Goal: Task Accomplishment & Management: Use online tool/utility

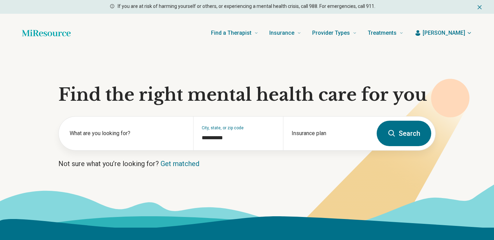
click at [453, 36] on span "[PERSON_NAME]" at bounding box center [444, 33] width 43 height 8
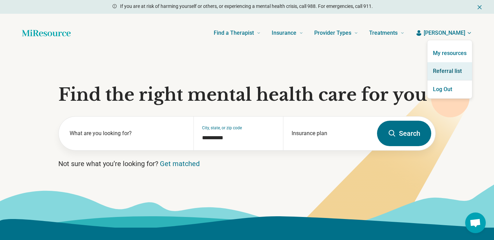
click at [442, 71] on link "Referral list" at bounding box center [450, 71] width 45 height 18
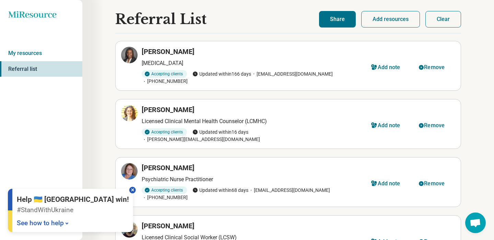
click at [129, 192] on div at bounding box center [132, 189] width 7 height 7
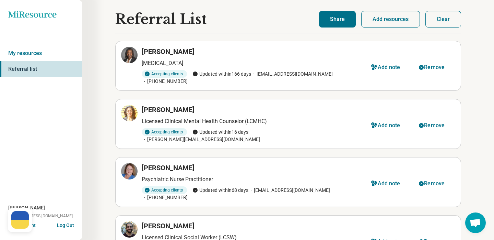
click at [433, 23] on button "Clear" at bounding box center [444, 19] width 36 height 16
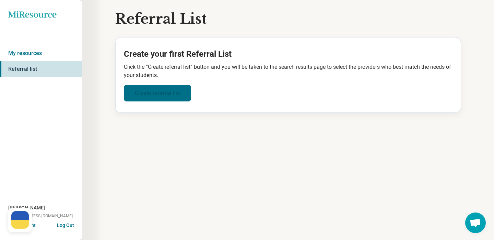
click at [148, 85] on link "Create referral list" at bounding box center [157, 93] width 67 height 16
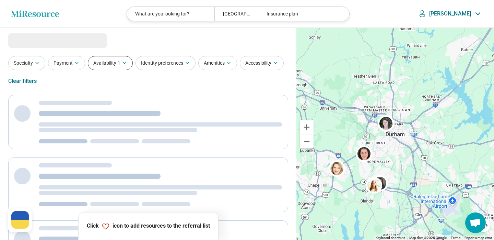
select select "***"
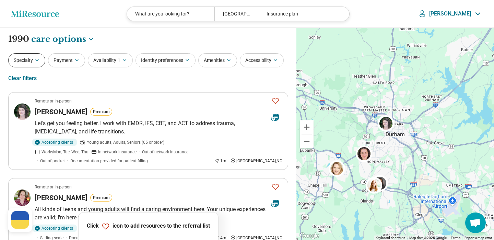
click at [31, 65] on button "Specialty" at bounding box center [26, 60] width 37 height 14
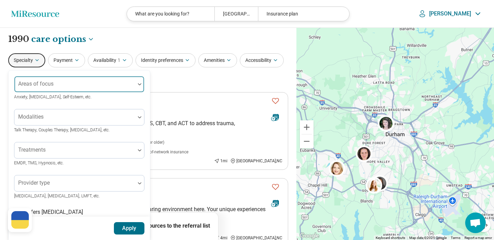
click at [47, 88] on div at bounding box center [74, 87] width 115 height 10
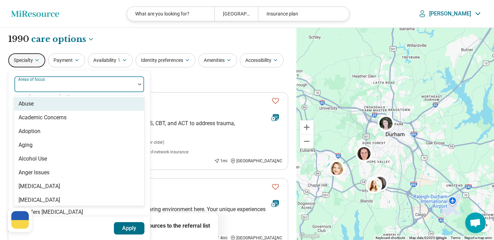
type input "*"
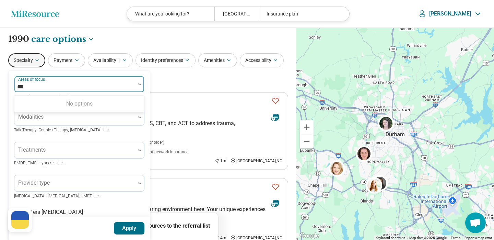
type input "**"
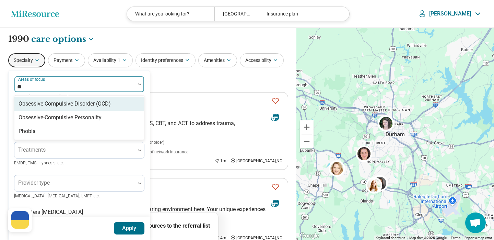
click at [29, 104] on div "Obsessive Compulsive Disorder (OCD)" at bounding box center [65, 104] width 92 height 8
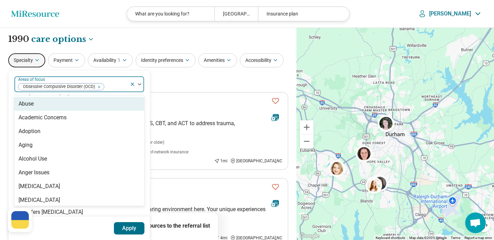
click at [9, 86] on div "option [MEDICAL_DATA] (OCD), selected. Abuse, 1 of 99. 99 results available. Us…" at bounding box center [79, 209] width 141 height 279
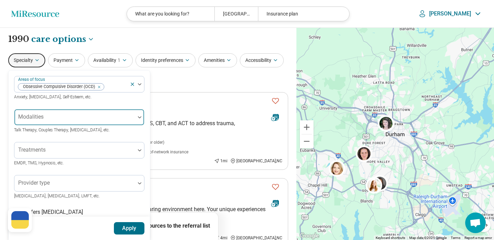
click at [39, 122] on div at bounding box center [74, 120] width 115 height 10
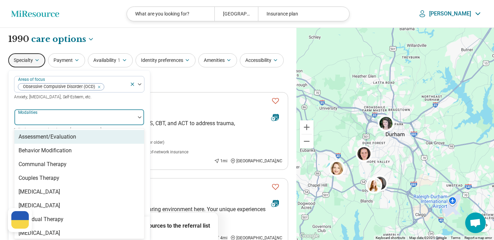
click at [39, 122] on div at bounding box center [74, 120] width 115 height 10
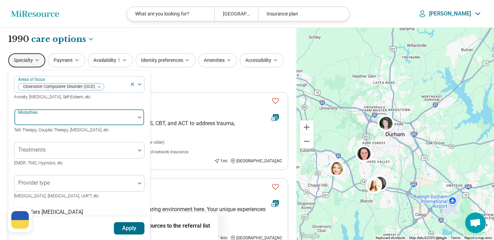
click at [39, 122] on div at bounding box center [74, 120] width 115 height 10
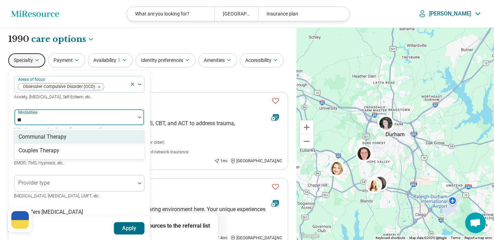
type input "*"
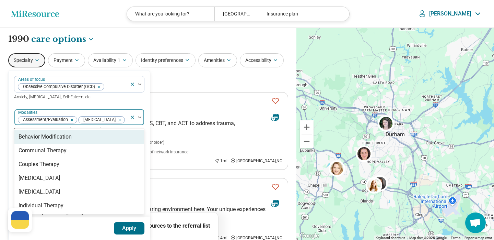
click at [72, 119] on icon "Remove [object Object]" at bounding box center [70, 119] width 2 height 2
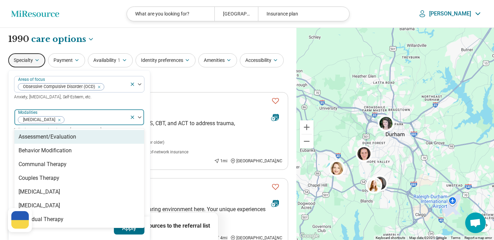
click at [60, 119] on icon "Remove [object Object]" at bounding box center [57, 119] width 5 height 5
click at [63, 102] on div "Areas of focus [MEDICAL_DATA] (OCD) Anxiety, [MEDICAL_DATA], Self-Esteem, etc. …" at bounding box center [79, 210] width 130 height 268
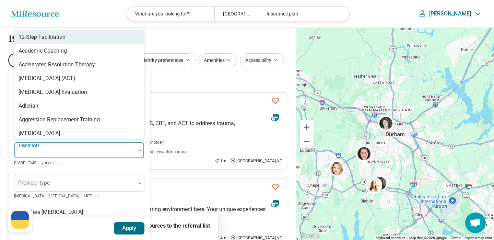
click at [55, 154] on div "Areas of focus [MEDICAL_DATA] (OCD) Anxiety, [MEDICAL_DATA], Self-Esteem, etc. …" at bounding box center [79, 210] width 130 height 268
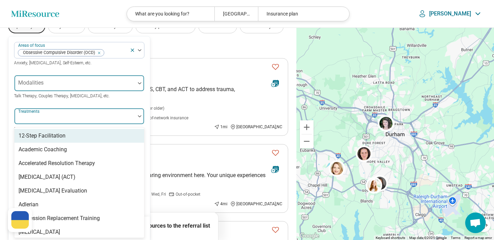
scroll to position [34, 0]
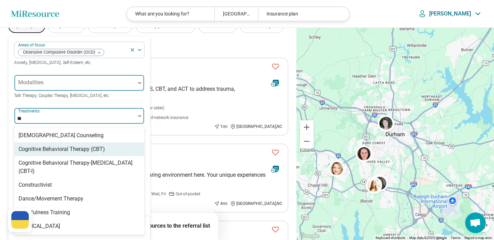
type input "*"
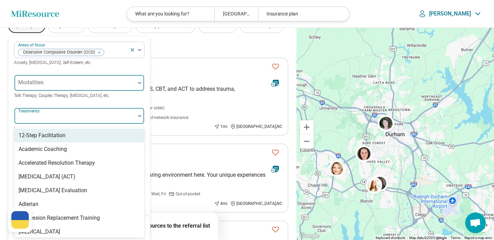
click at [9, 105] on div "Areas of focus [MEDICAL_DATA] (OCD) Anxiety, [MEDICAL_DATA], Self-Esteem, etc. …" at bounding box center [79, 175] width 141 height 279
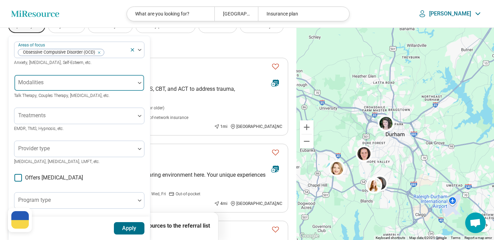
click at [130, 224] on button "Apply" at bounding box center [129, 228] width 31 height 12
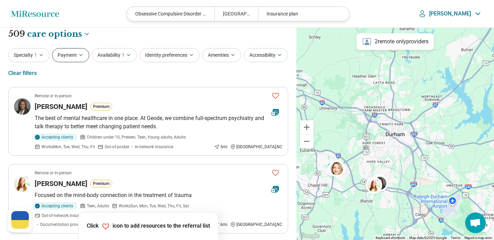
click at [80, 61] on button "Payment" at bounding box center [70, 55] width 37 height 14
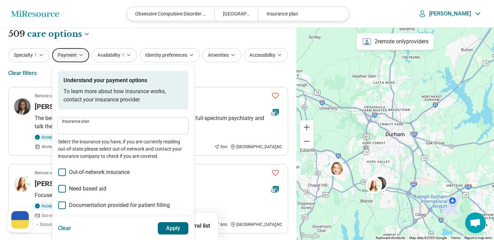
click at [103, 140] on p "Select the insurance you have, if you are currently residing out-of-state pleas…" at bounding box center [123, 149] width 130 height 22
click at [100, 135] on div "Insurance plan Select the insurance you have, if you are currently residing out…" at bounding box center [123, 138] width 130 height 42
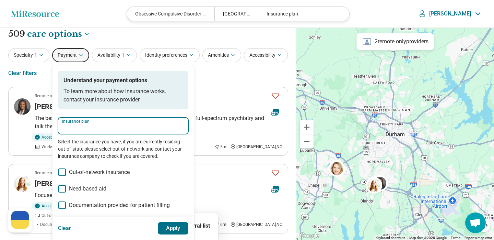
click at [81, 130] on input "Insurance plan" at bounding box center [123, 128] width 122 height 8
type input "*****"
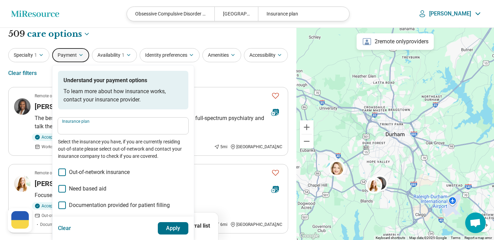
click at [91, 135] on div "Insurance plan Select the insurance you have, if you are currently residing out…" at bounding box center [123, 138] width 130 height 42
click at [90, 135] on div "Insurance plan Select the insurance you have, if you are currently residing out…" at bounding box center [123, 138] width 130 height 42
click at [88, 135] on div "Insurance plan Select the insurance you have, if you are currently residing out…" at bounding box center [123, 138] width 130 height 42
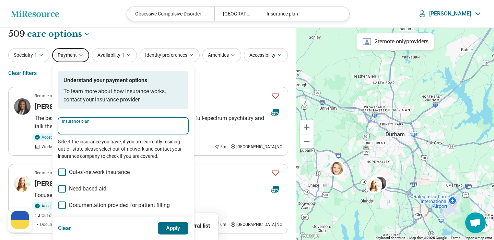
click at [74, 127] on input "Insurance plan" at bounding box center [123, 128] width 122 height 8
click at [71, 149] on div "DSHIP" at bounding box center [73, 146] width 30 height 14
type input "*****"
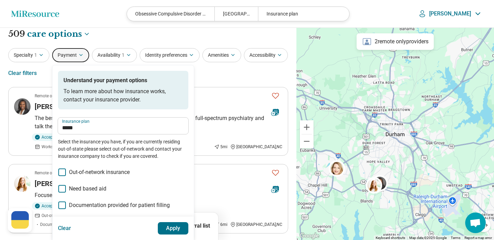
click at [179, 228] on button "Apply" at bounding box center [173, 228] width 31 height 12
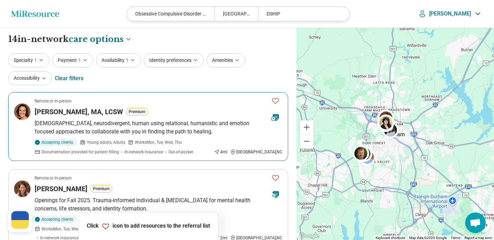
click at [276, 101] on icon "Favorite" at bounding box center [276, 100] width 8 height 8
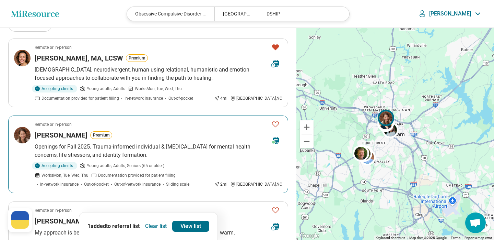
scroll to position [76, 0]
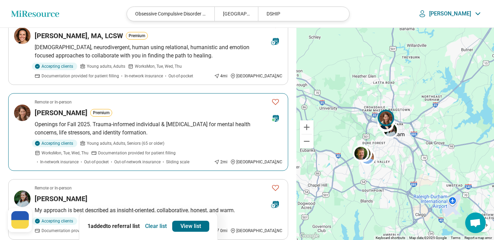
click at [274, 104] on icon "Favorite" at bounding box center [276, 101] width 8 height 8
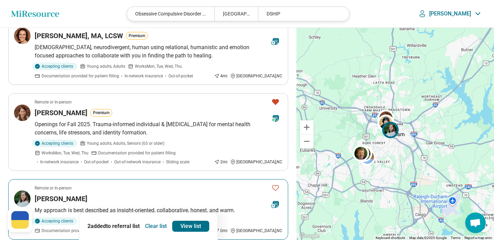
click at [273, 187] on icon "Favorite" at bounding box center [276, 187] width 8 height 8
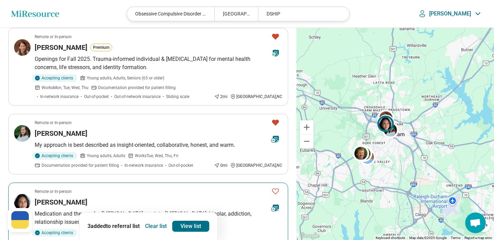
scroll to position [146, 0]
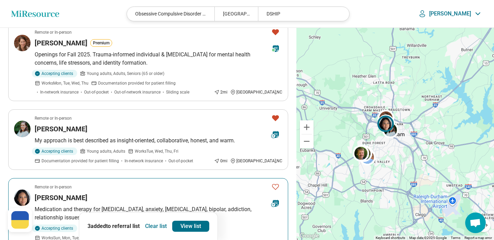
click at [276, 186] on icon "Favorite" at bounding box center [276, 186] width 8 height 8
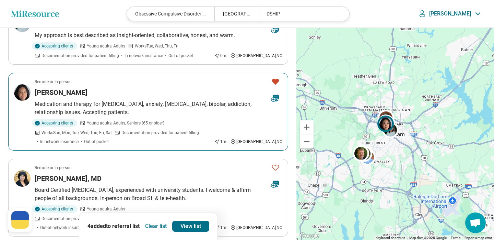
scroll to position [254, 0]
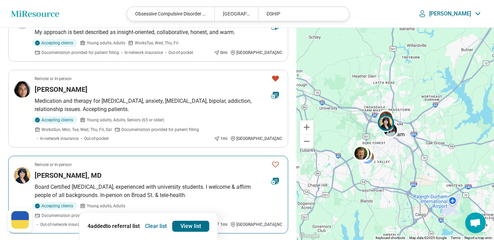
click at [275, 164] on icon "Favorite" at bounding box center [276, 164] width 8 height 8
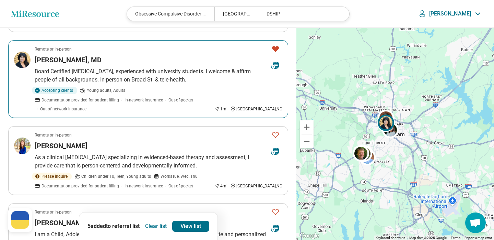
scroll to position [376, 0]
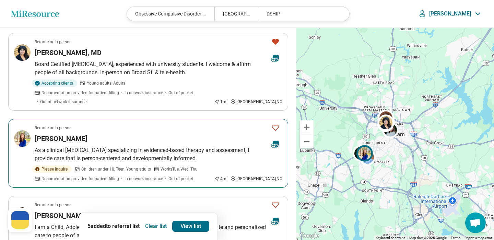
click at [275, 123] on icon "Favorite" at bounding box center [276, 127] width 8 height 8
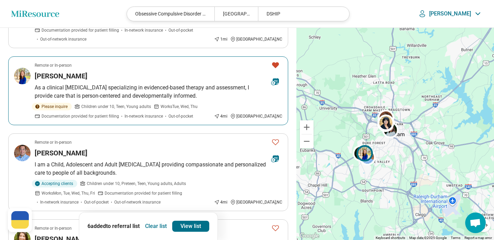
scroll to position [439, 0]
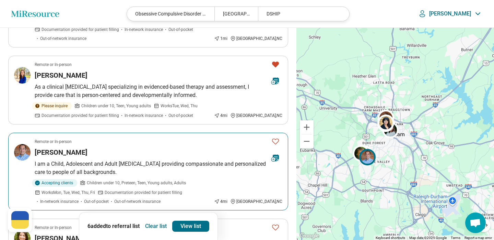
click at [276, 137] on icon "Favorite" at bounding box center [276, 141] width 8 height 8
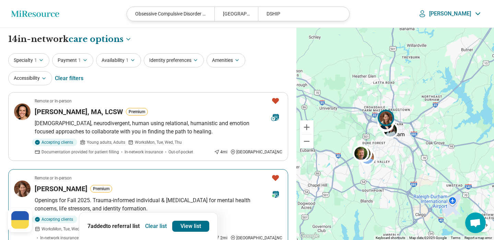
scroll to position [0, 0]
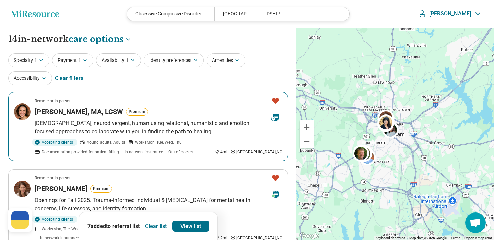
click at [276, 98] on icon "Favorite" at bounding box center [276, 100] width 8 height 8
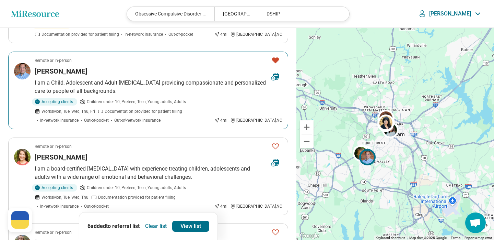
scroll to position [542, 0]
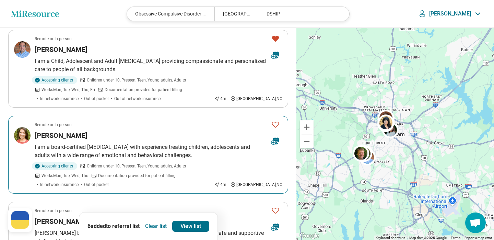
click at [276, 120] on icon "Favorite" at bounding box center [276, 124] width 8 height 8
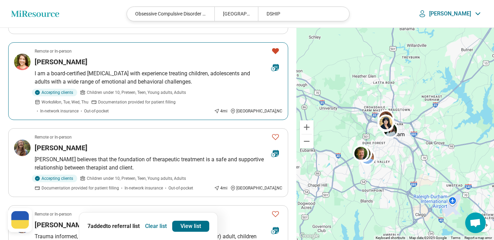
scroll to position [618, 0]
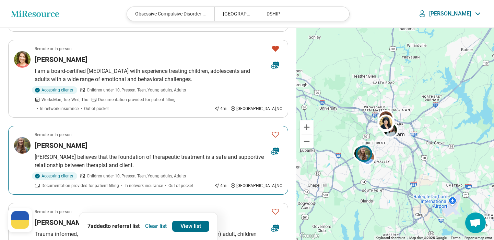
click at [275, 130] on icon "Favorite" at bounding box center [276, 134] width 8 height 8
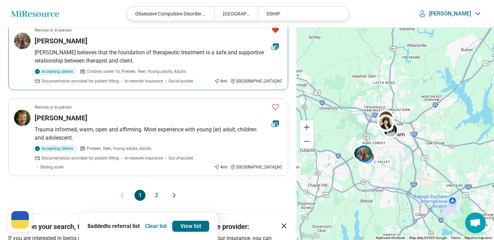
scroll to position [723, 0]
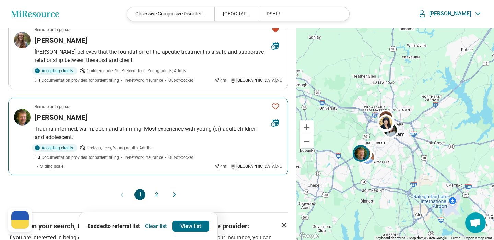
click at [276, 102] on icon "Favorite" at bounding box center [276, 106] width 8 height 8
click at [157, 189] on button "2" at bounding box center [156, 194] width 11 height 11
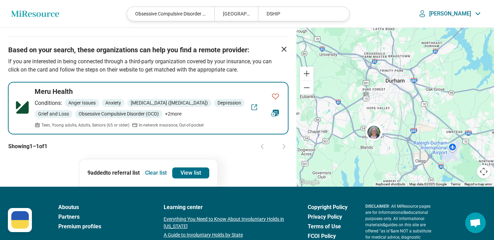
click at [277, 100] on icon "Favorite" at bounding box center [276, 96] width 8 height 8
click at [186, 225] on link "Everything You Need to Know About Involuntary Holds in [US_STATE]" at bounding box center [227, 222] width 126 height 14
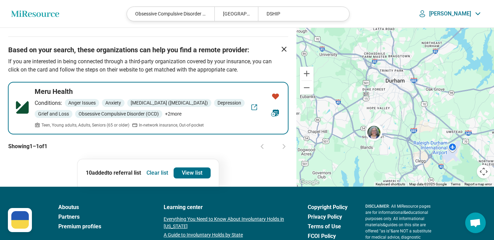
click at [193, 229] on link "Everything You Need to Know About Involuntary Holds in [US_STATE]" at bounding box center [227, 222] width 126 height 14
click at [136, 221] on div "About us Partners Premium profiles Contact us: [EMAIL_ADDRESS][DOMAIN_NAME] Lea…" at bounding box center [247, 243] width 378 height 80
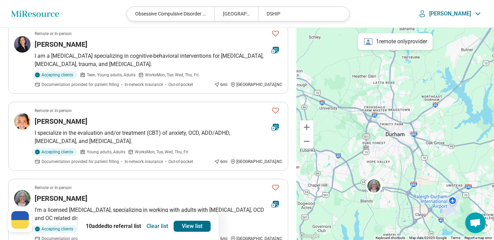
scroll to position [112, 0]
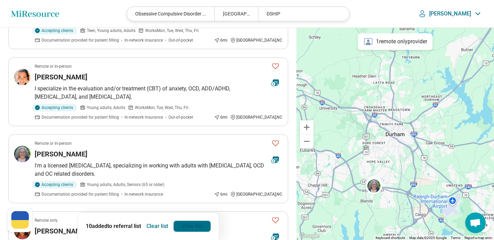
click at [196, 227] on link "View list" at bounding box center [192, 225] width 37 height 11
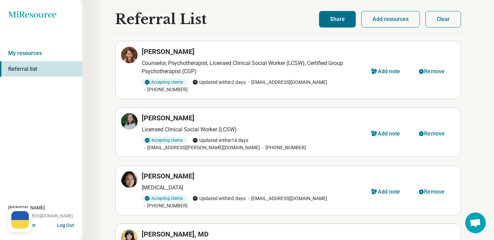
click at [340, 24] on button "Share" at bounding box center [337, 19] width 37 height 16
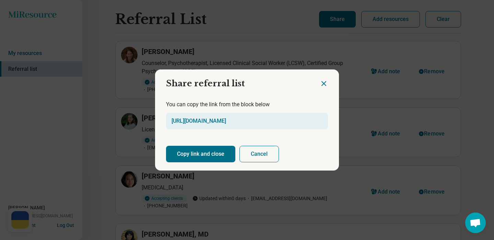
click at [206, 154] on button "Copy link and close" at bounding box center [200, 154] width 69 height 16
